Goal: Use online tool/utility

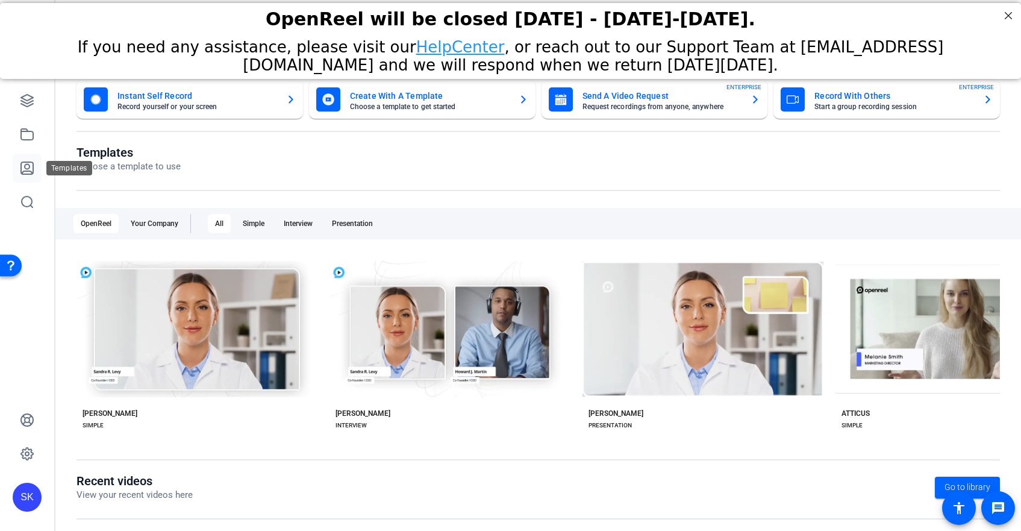
click at [30, 173] on icon at bounding box center [27, 168] width 14 height 14
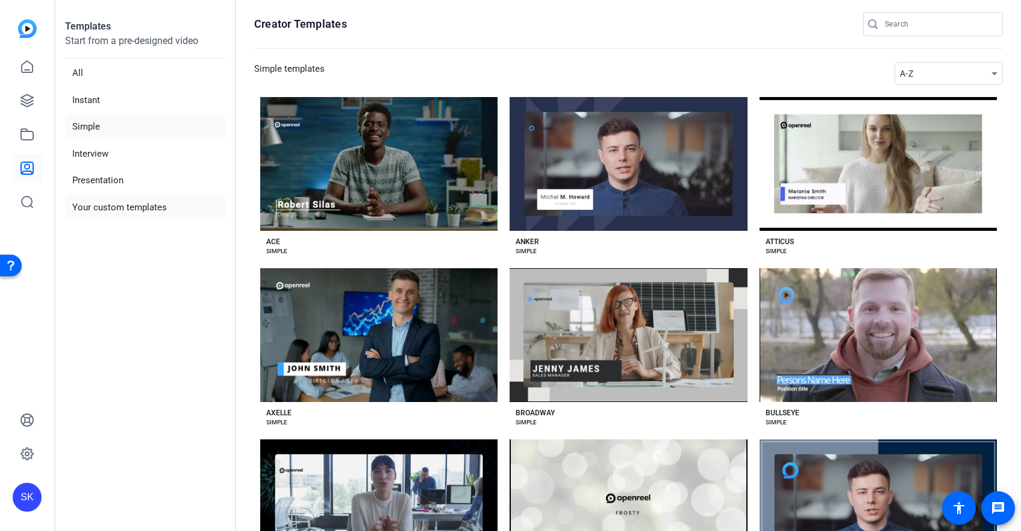
click at [140, 218] on li "Your custom templates" at bounding box center [145, 207] width 160 height 25
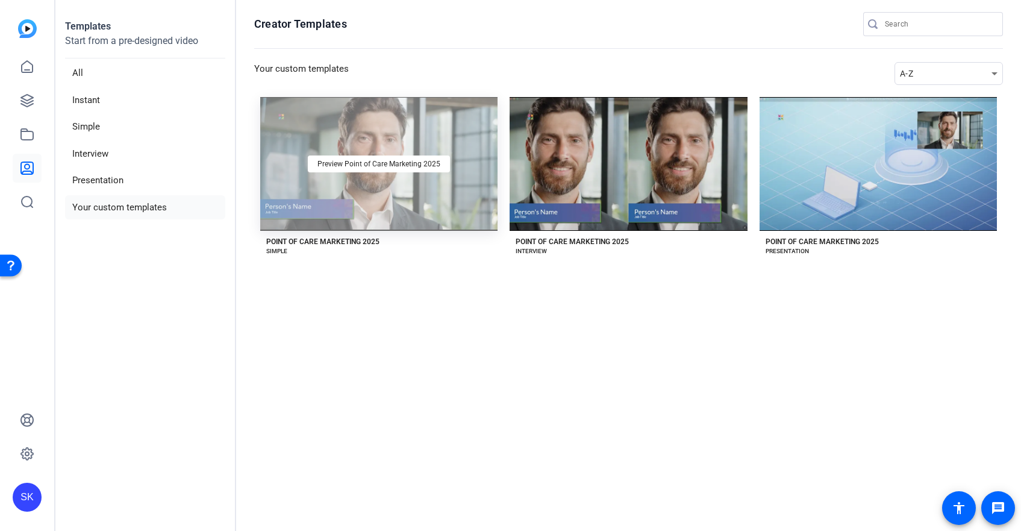
click at [373, 137] on div "Preview Point of Care Marketing 2025" at bounding box center [378, 164] width 237 height 134
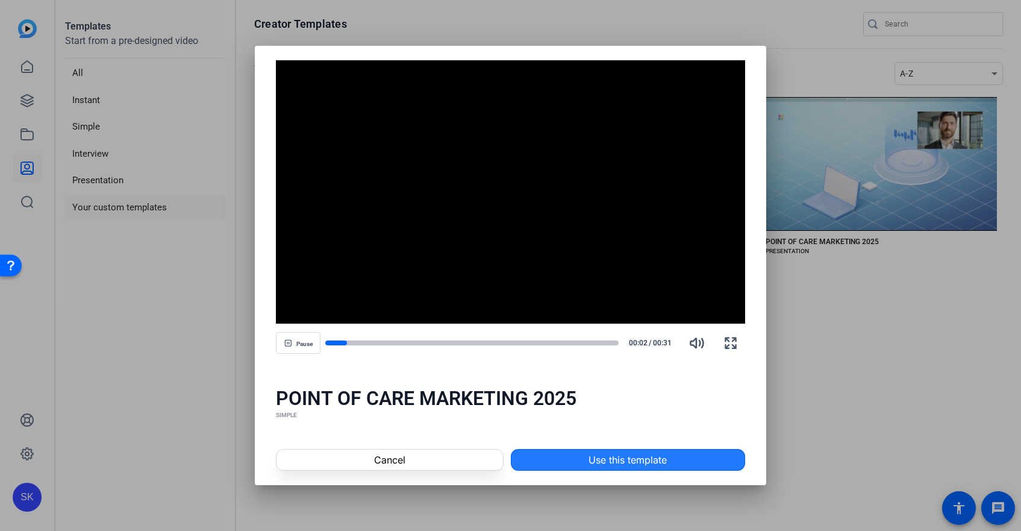
click at [587, 454] on span at bounding box center [627, 459] width 233 height 29
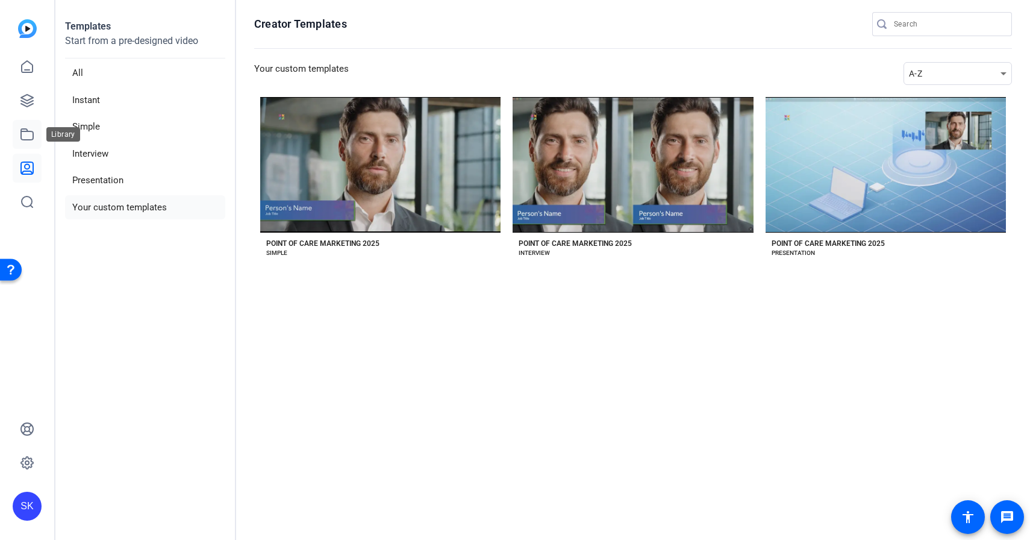
click at [33, 131] on icon at bounding box center [27, 134] width 14 height 14
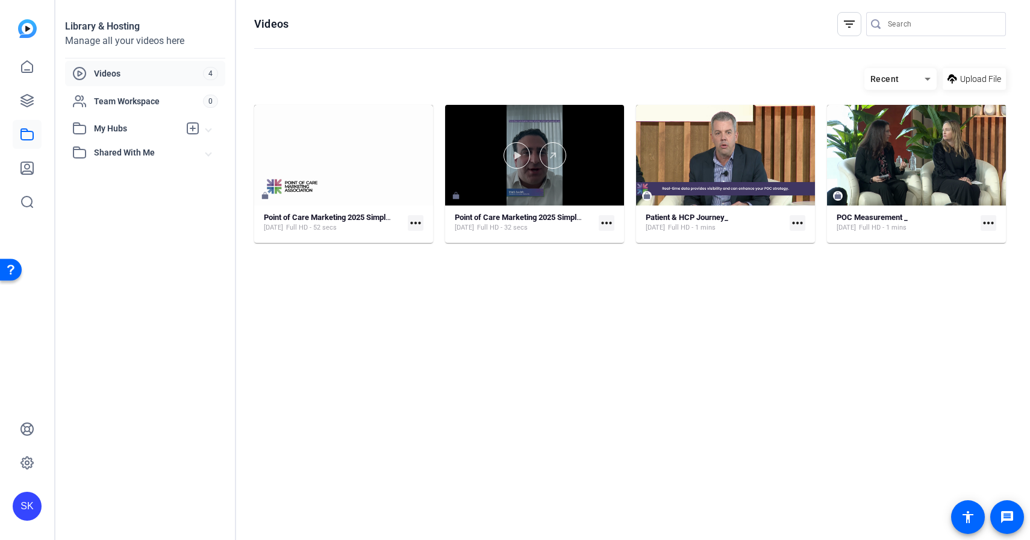
click at [517, 187] on div at bounding box center [534, 155] width 179 height 101
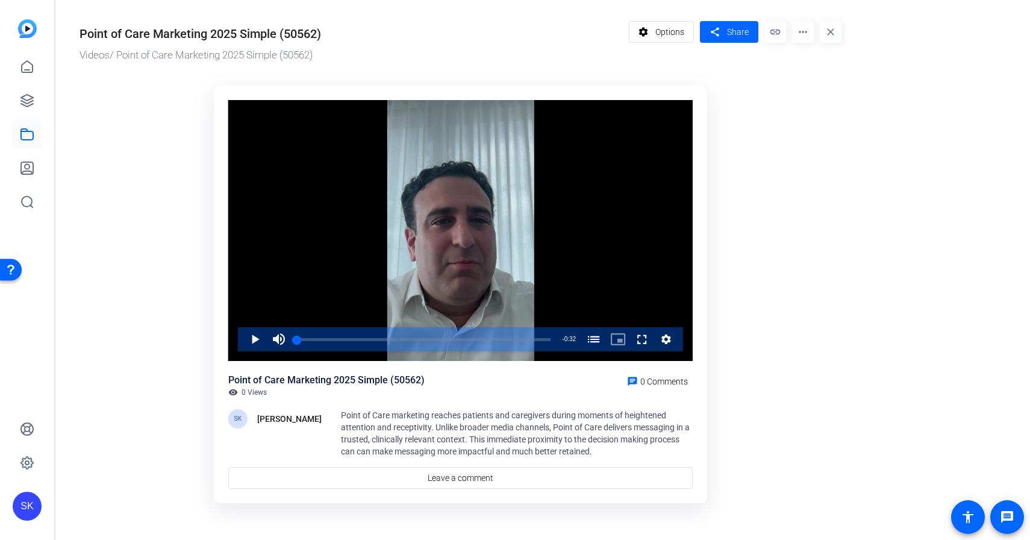
click at [799, 37] on mat-icon "more_horiz" at bounding box center [803, 32] width 22 height 22
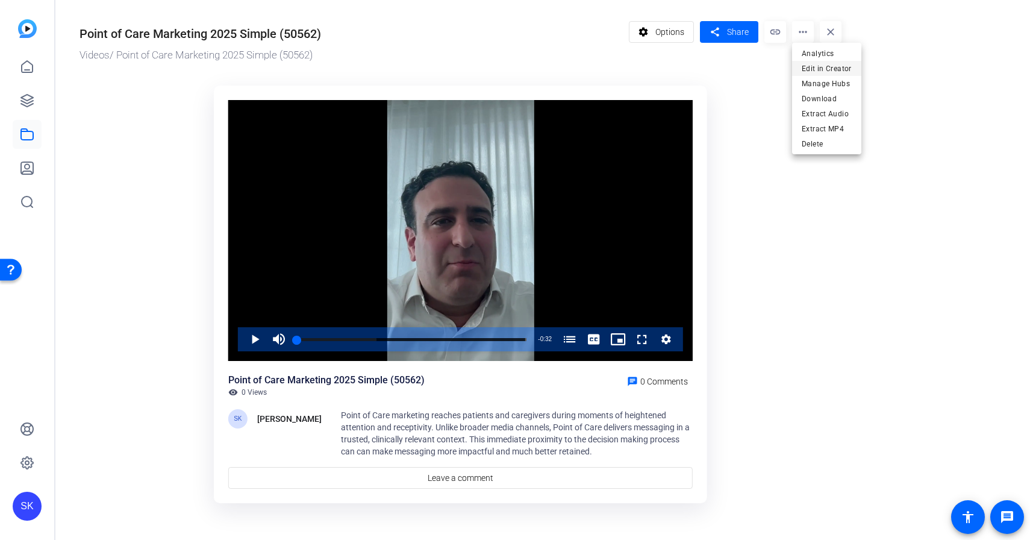
click at [809, 65] on span "Edit in Creator" at bounding box center [827, 68] width 50 height 14
